Goal: Information Seeking & Learning: Learn about a topic

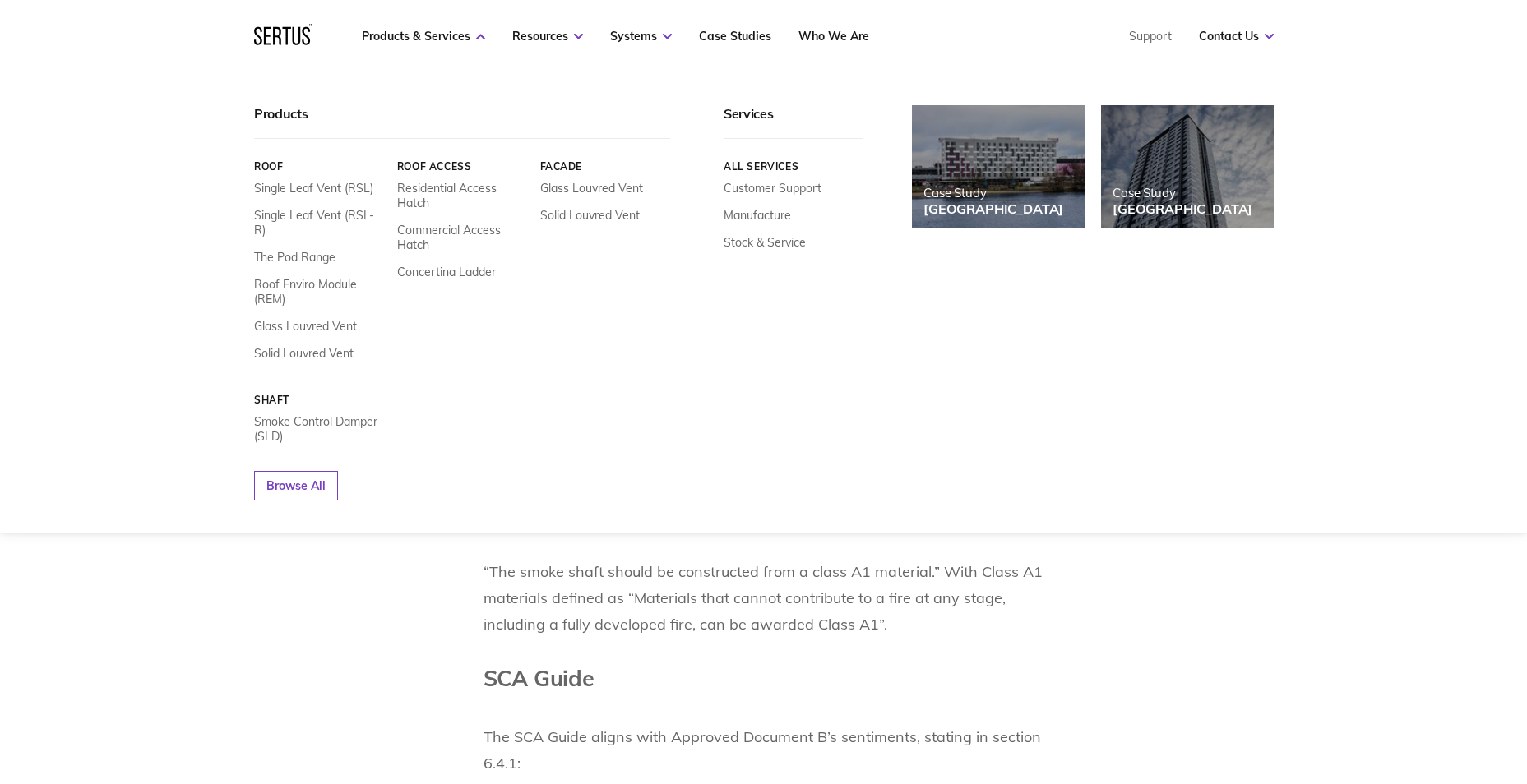
scroll to position [813, 0]
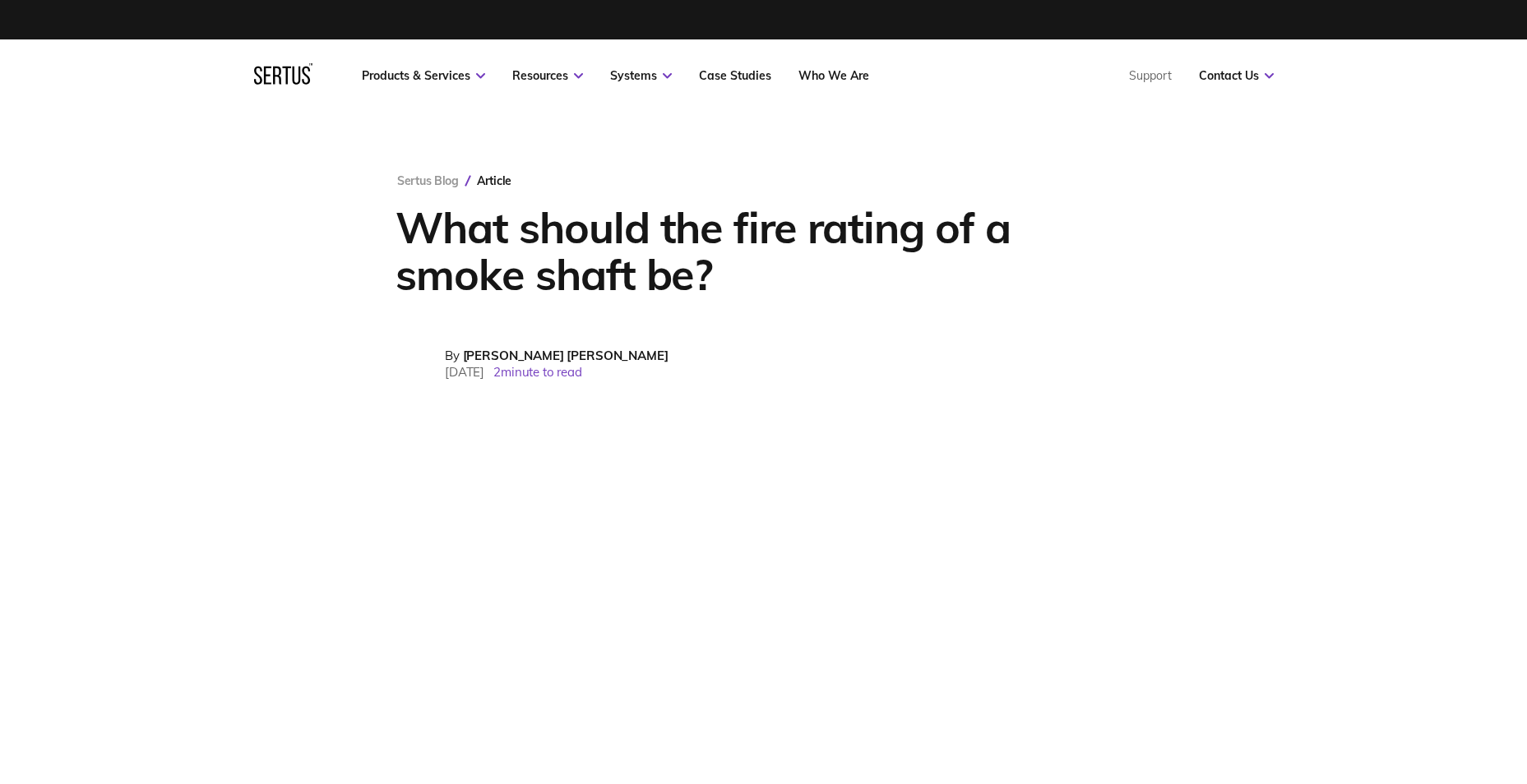
scroll to position [938, 0]
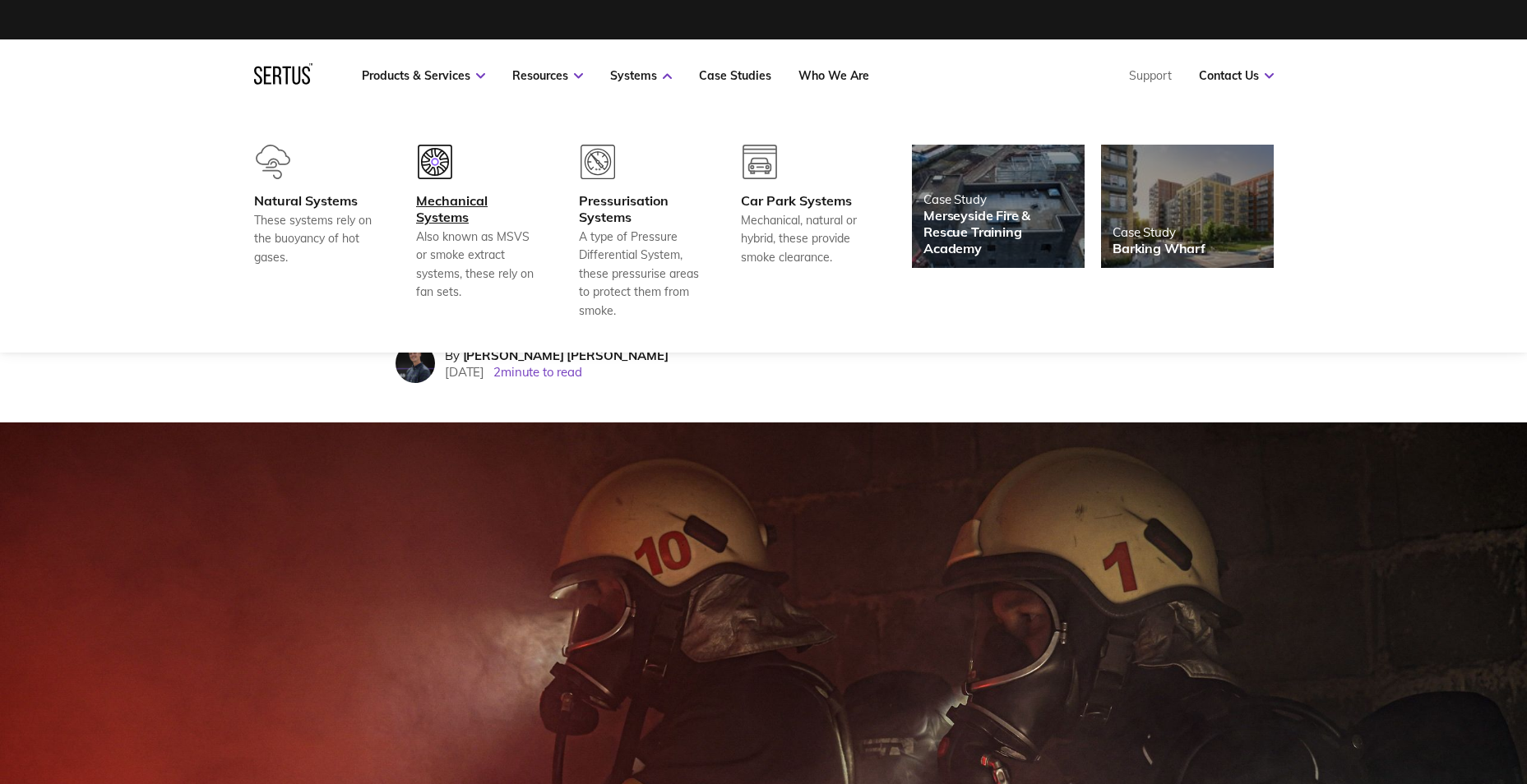
click at [436, 166] on img at bounding box center [435, 162] width 35 height 35
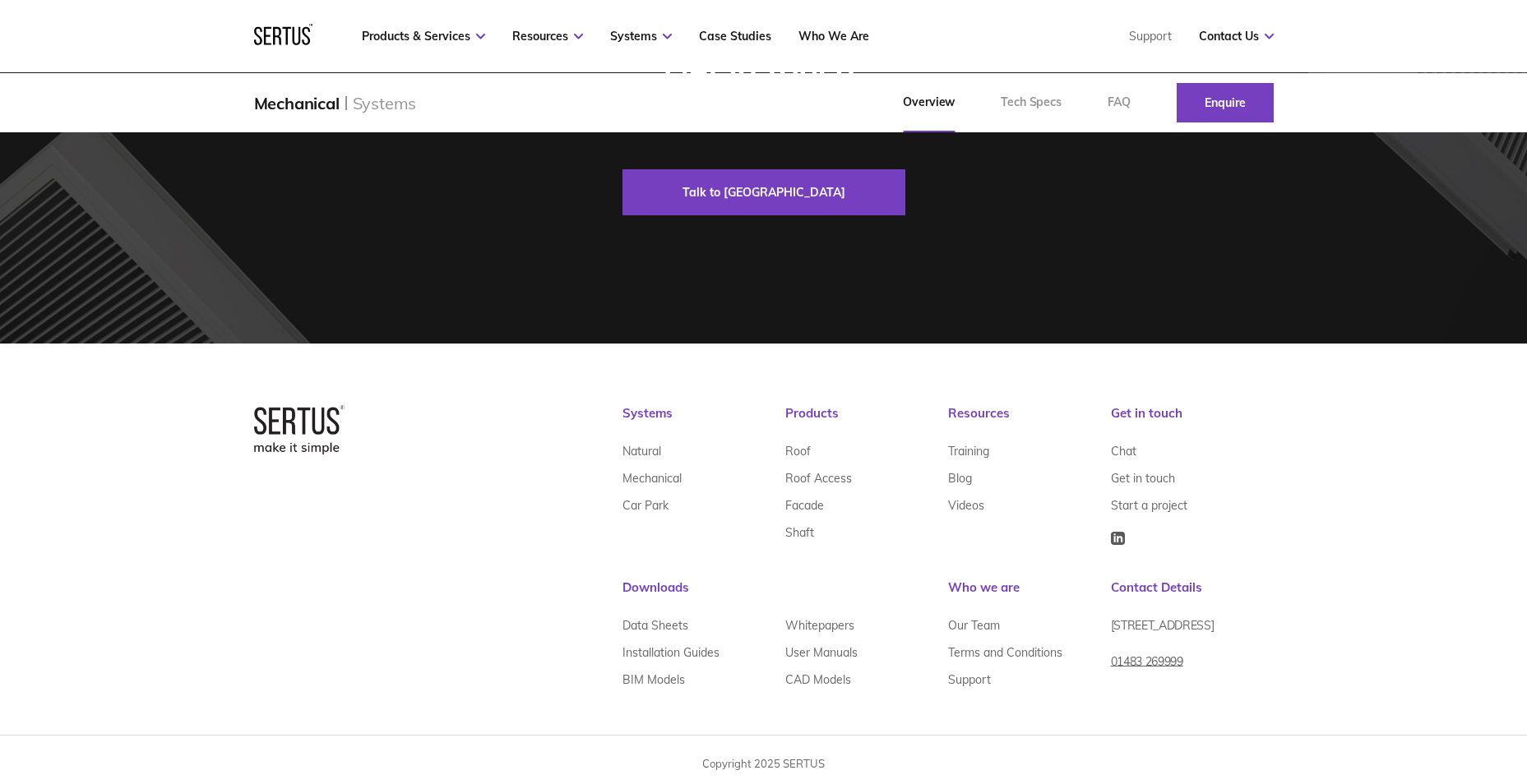
scroll to position [3616, 0]
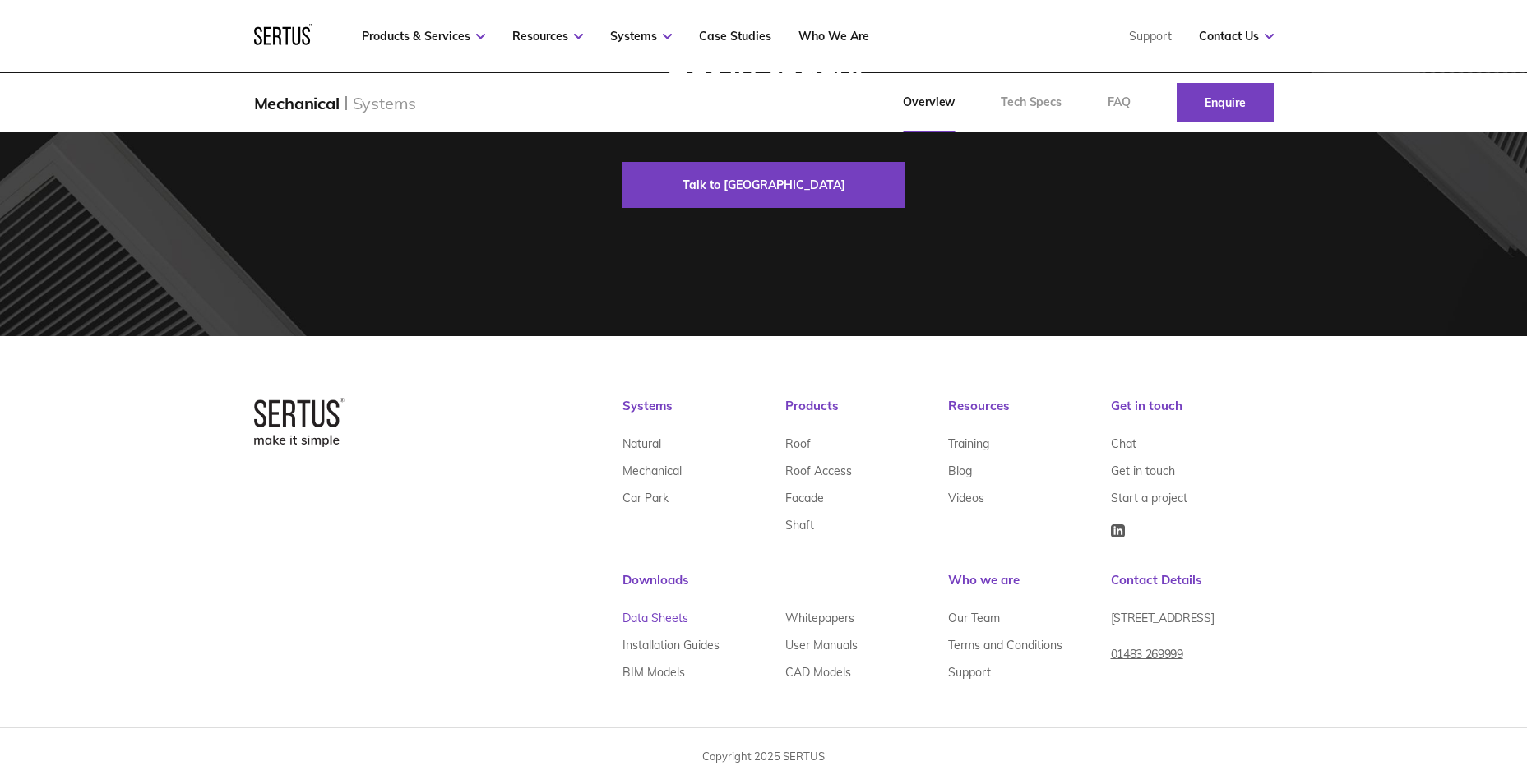
click at [655, 628] on link "Data Sheets" at bounding box center [656, 618] width 66 height 27
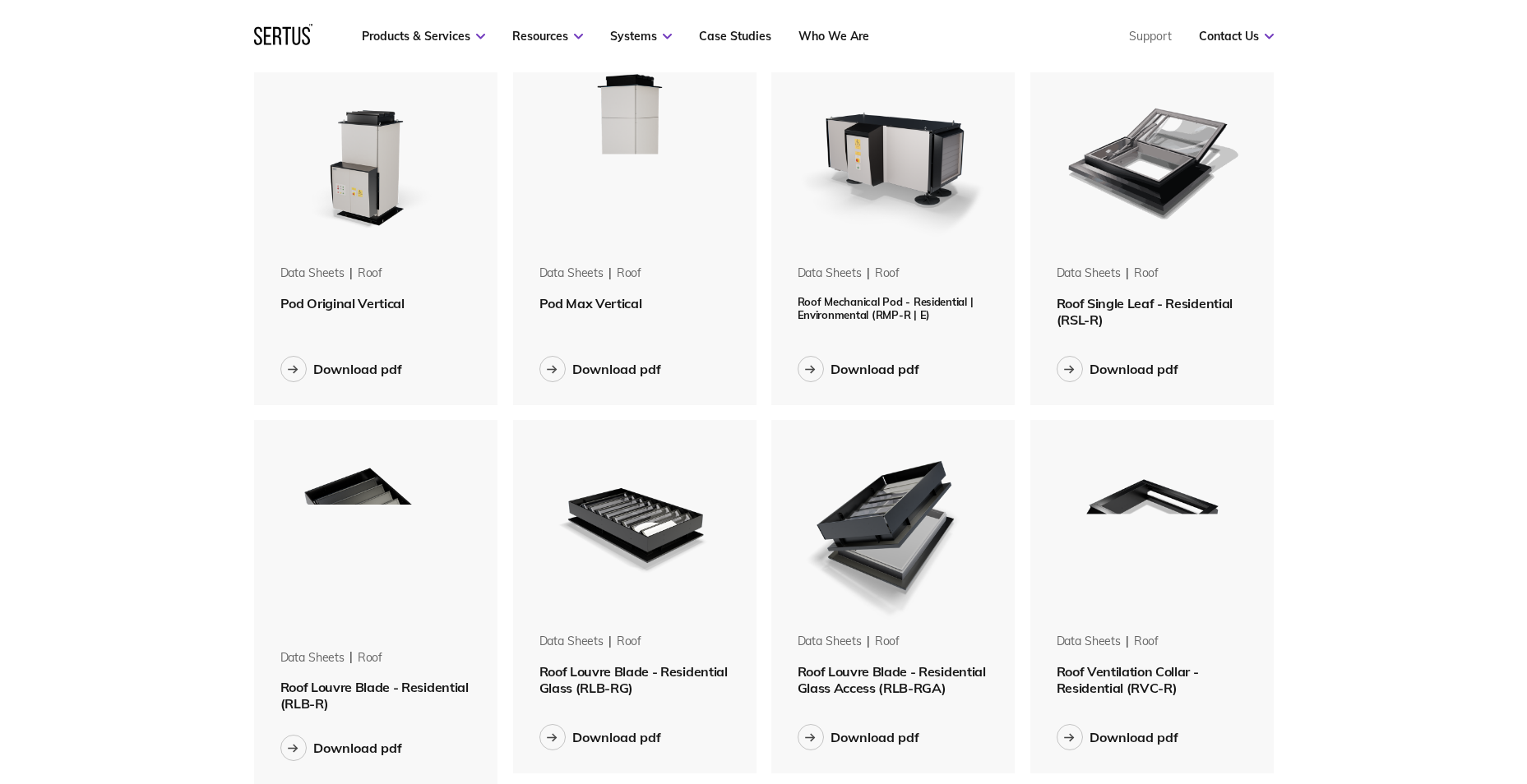
scroll to position [821, 0]
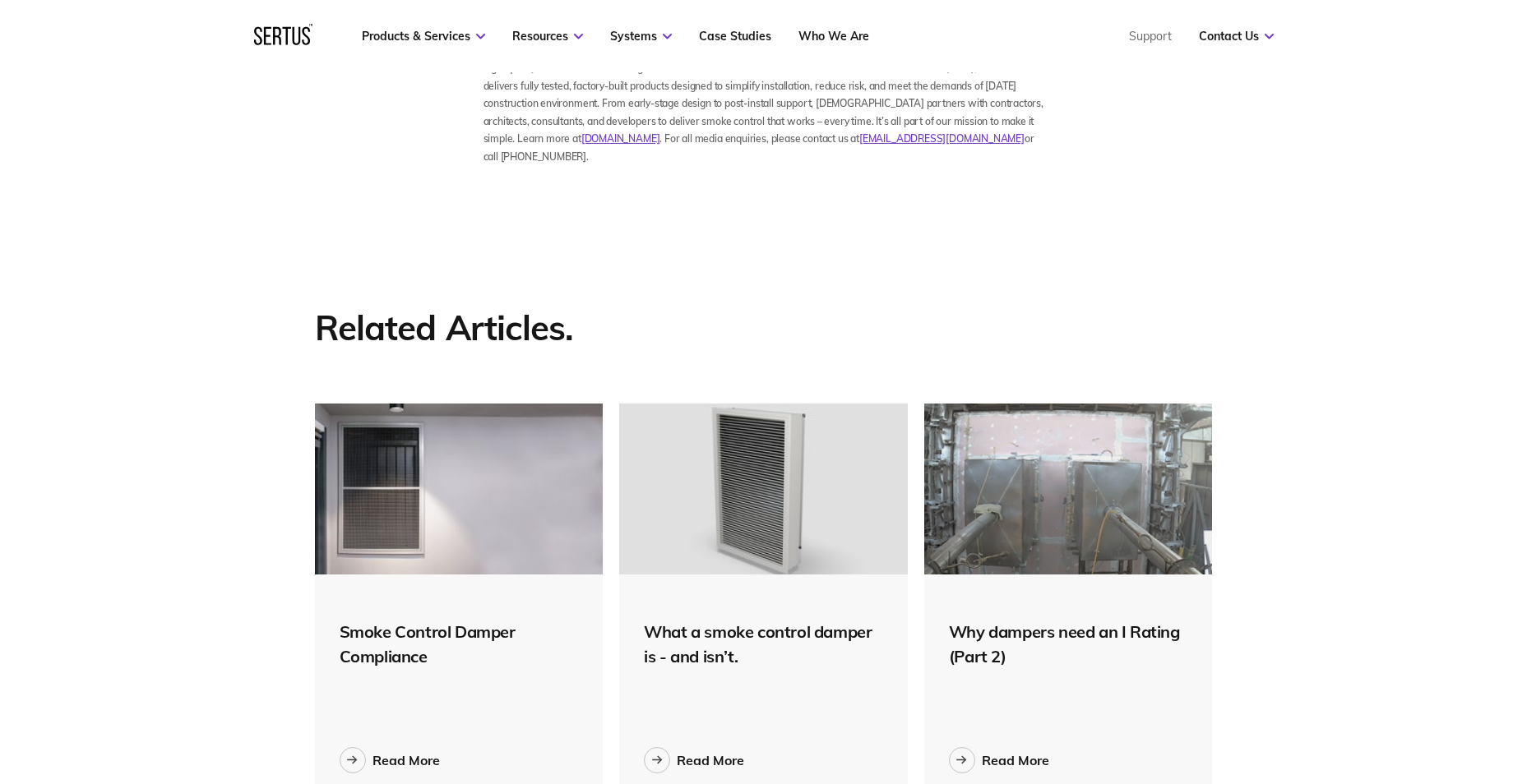
scroll to position [2218, 0]
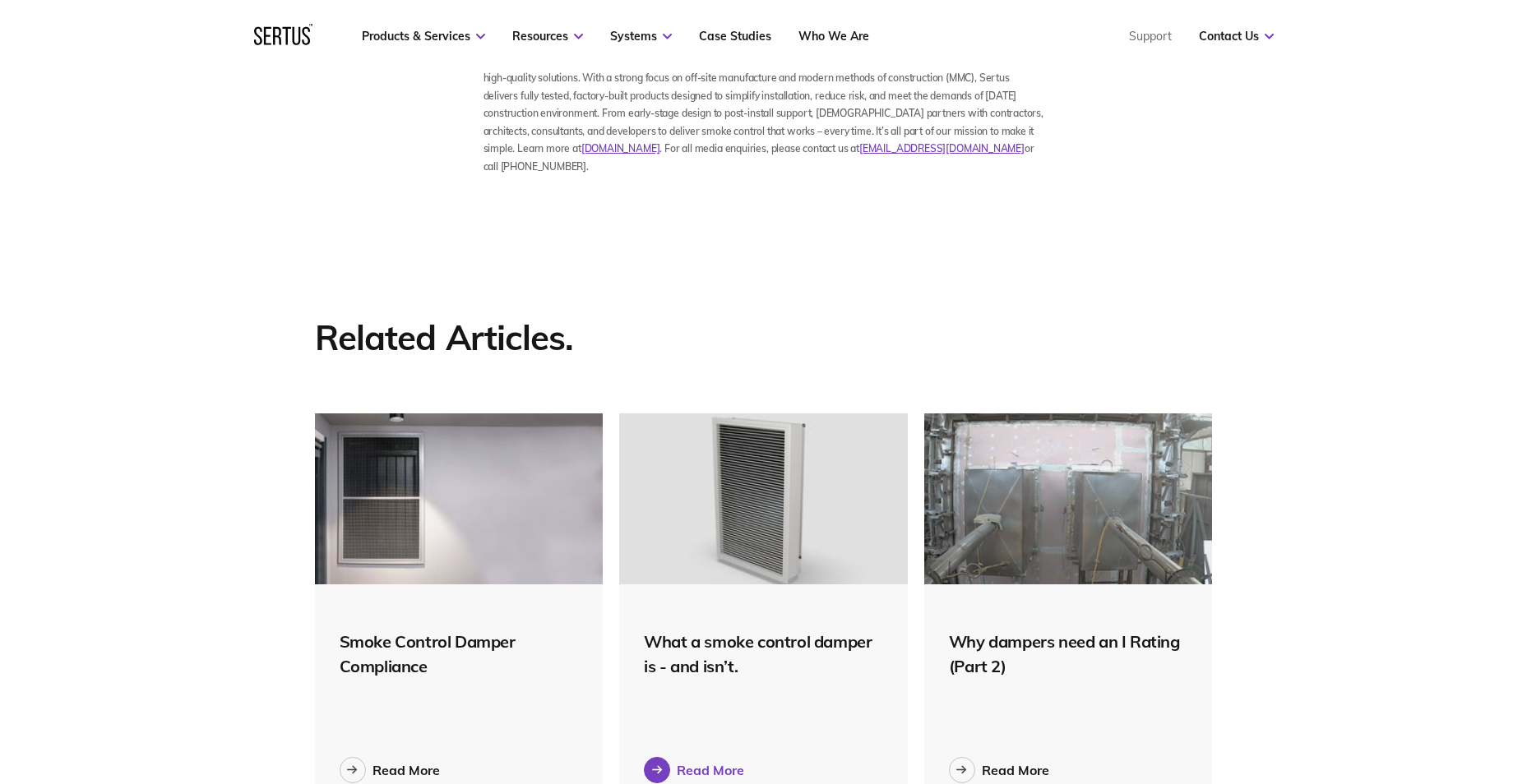
click at [701, 761] on div "Read More" at bounding box center [710, 769] width 68 height 17
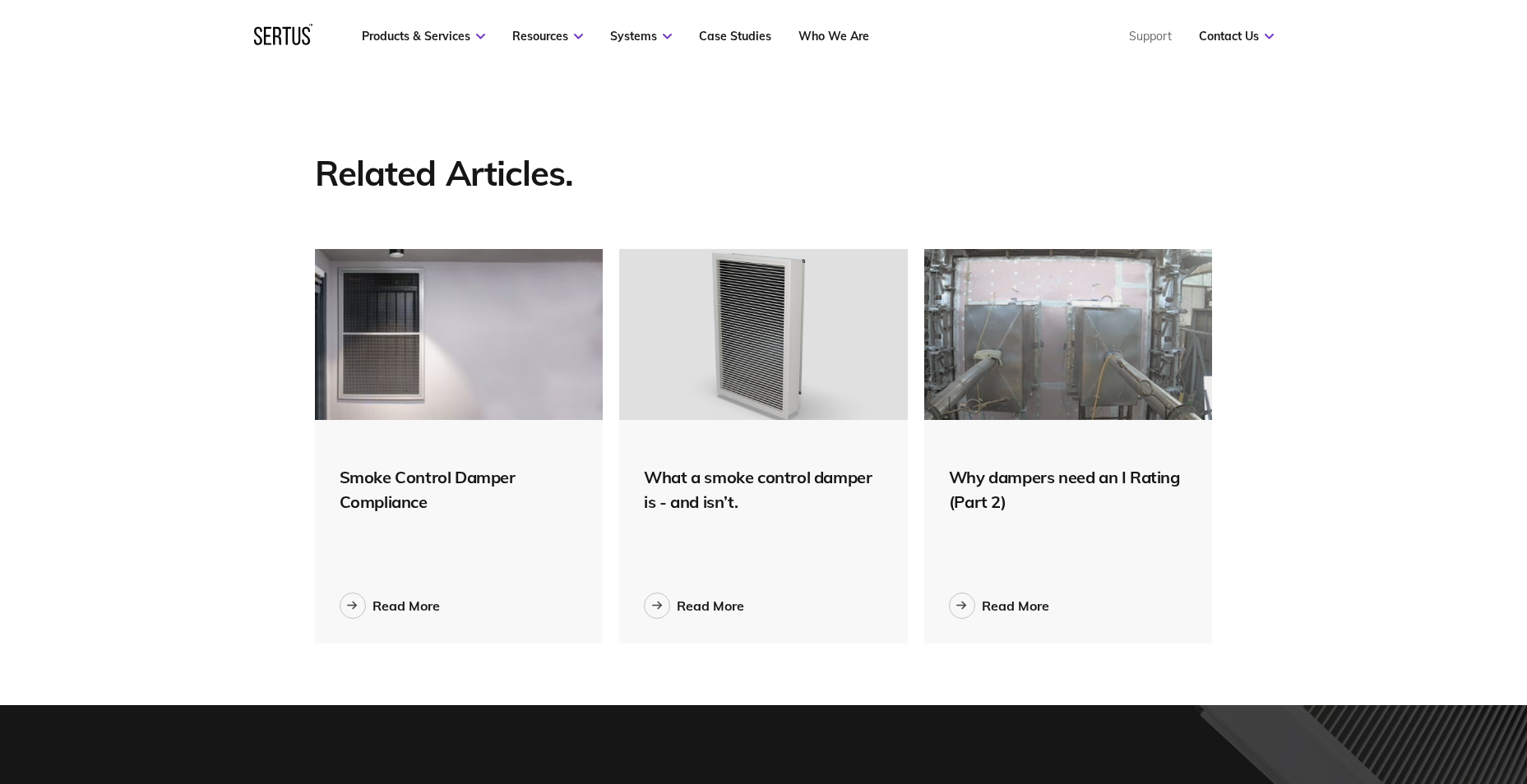
scroll to position [2301, 0]
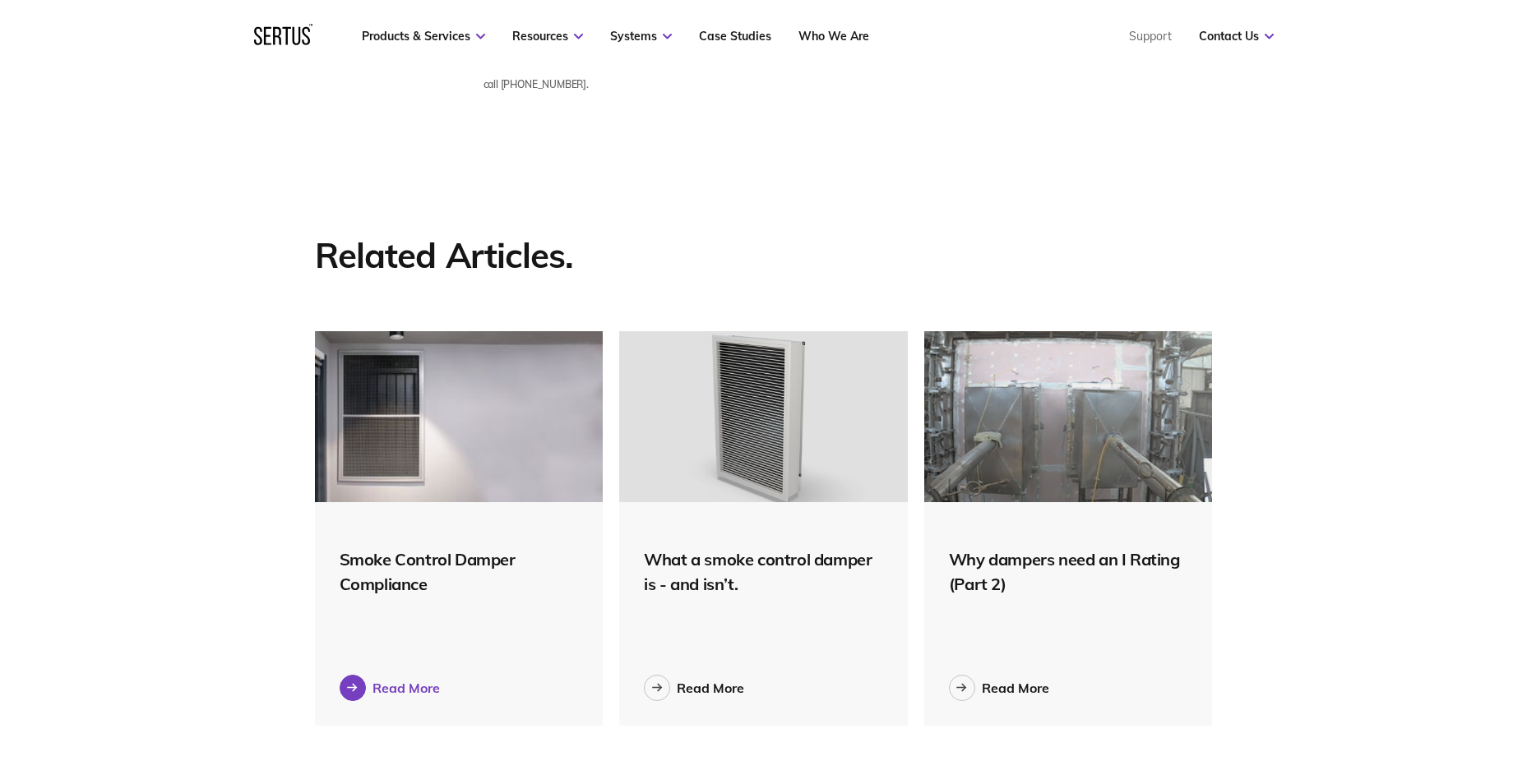
click at [406, 680] on div "Read More" at bounding box center [406, 688] width 68 height 17
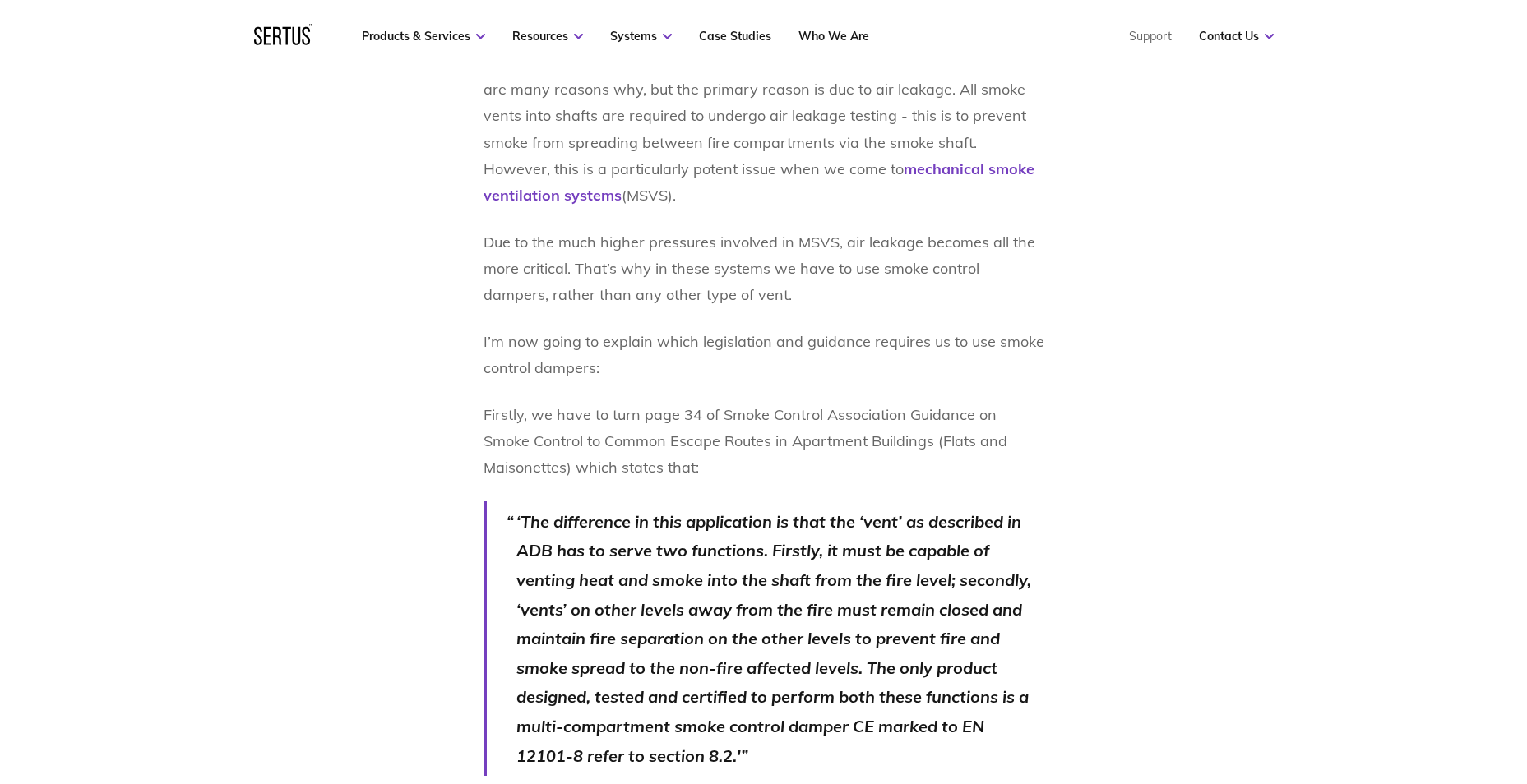
scroll to position [1068, 0]
click at [893, 169] on link "mechanical smoke ventilation systems" at bounding box center [758, 183] width 550 height 45
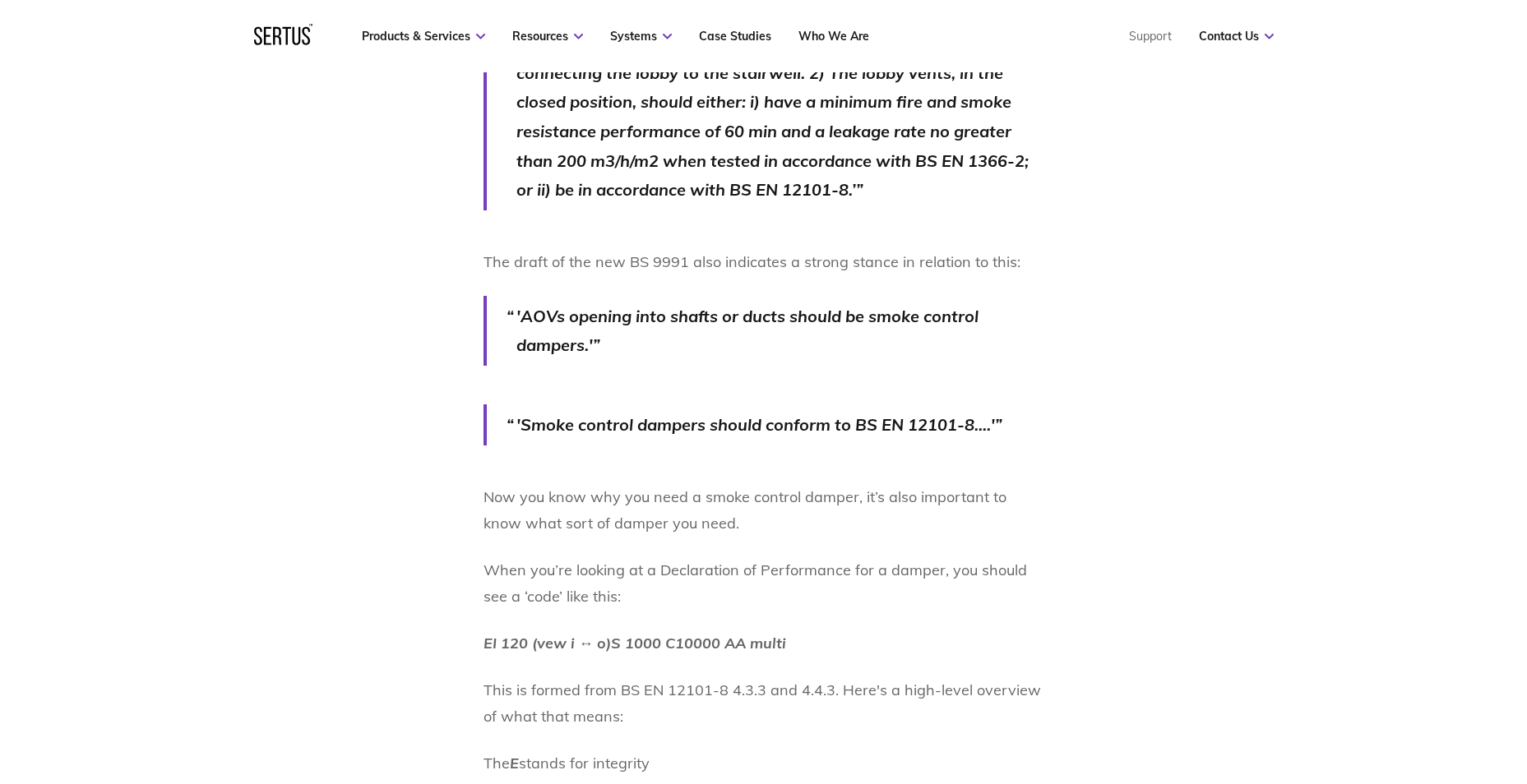
scroll to position [2136, 0]
